Goal: Find contact information: Find contact information

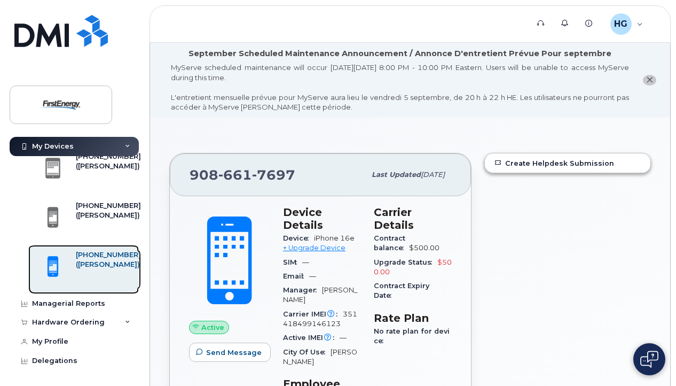
click at [98, 260] on div "[PHONE_NUMBER]" at bounding box center [108, 255] width 65 height 10
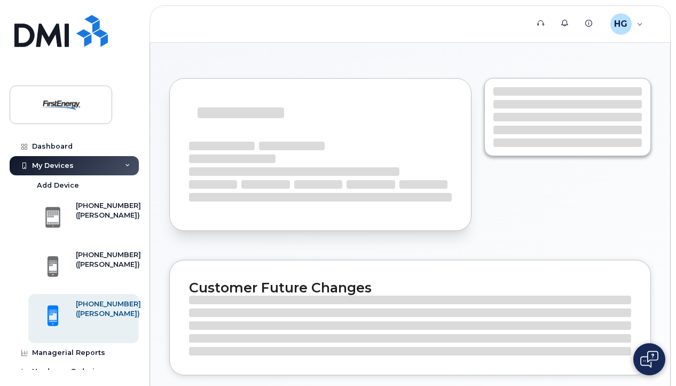
click at [82, 201] on div "[PHONE_NUMBER]" at bounding box center [108, 206] width 65 height 10
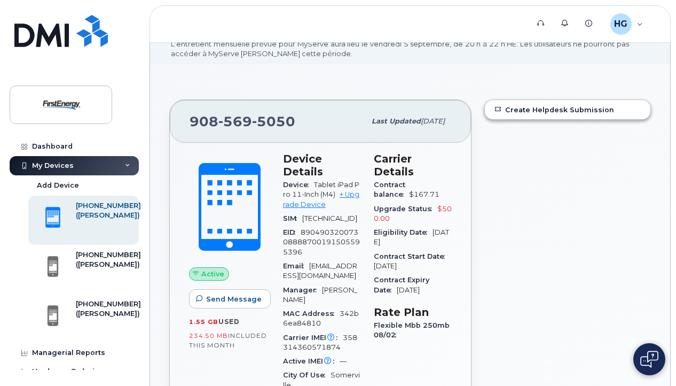
scroll to position [107, 0]
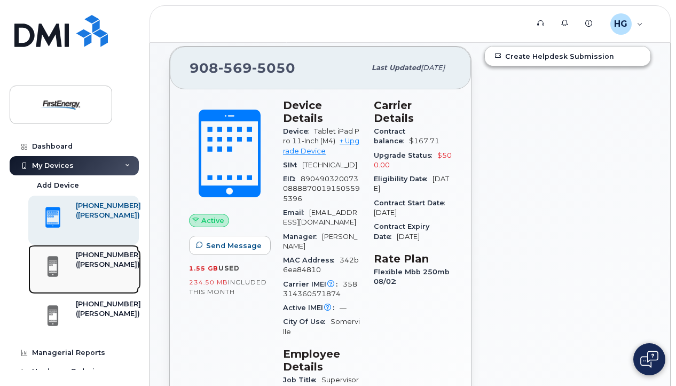
click at [90, 269] on div "([PERSON_NAME])" at bounding box center [108, 265] width 65 height 10
